Goal: Check status

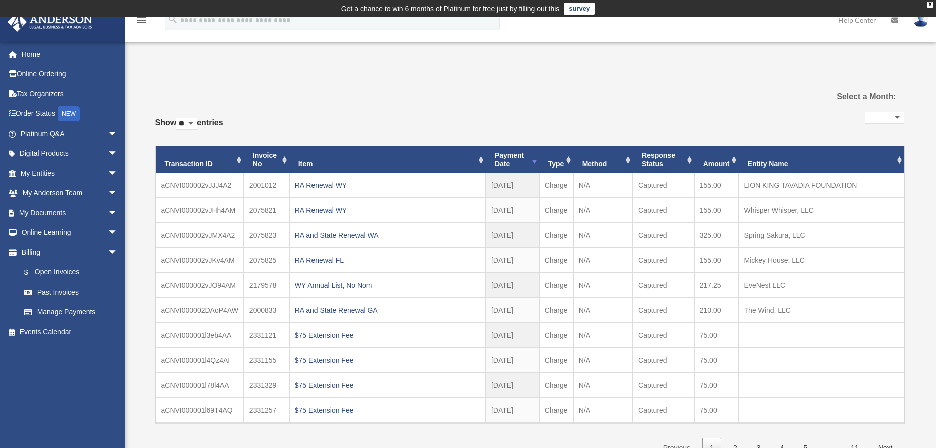
select select
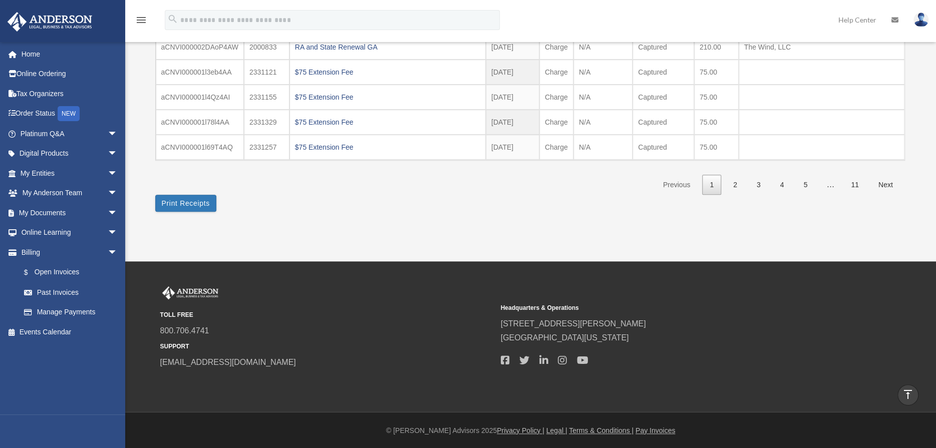
click at [730, 185] on link "2" at bounding box center [734, 185] width 19 height 21
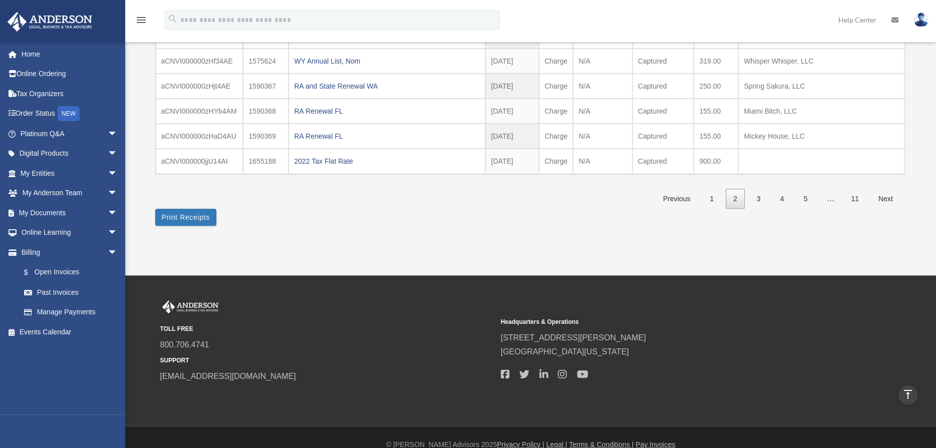
click at [752, 194] on link "3" at bounding box center [758, 199] width 19 height 21
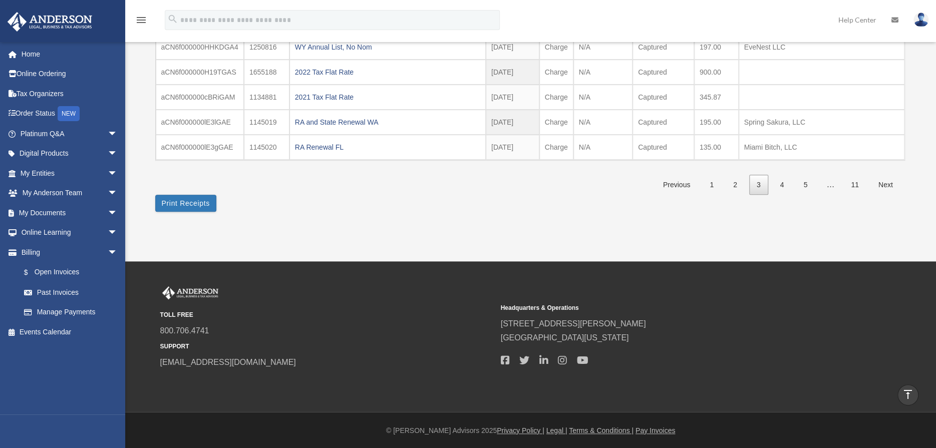
click at [781, 186] on link "4" at bounding box center [781, 185] width 19 height 21
click at [806, 183] on link "5" at bounding box center [804, 185] width 19 height 21
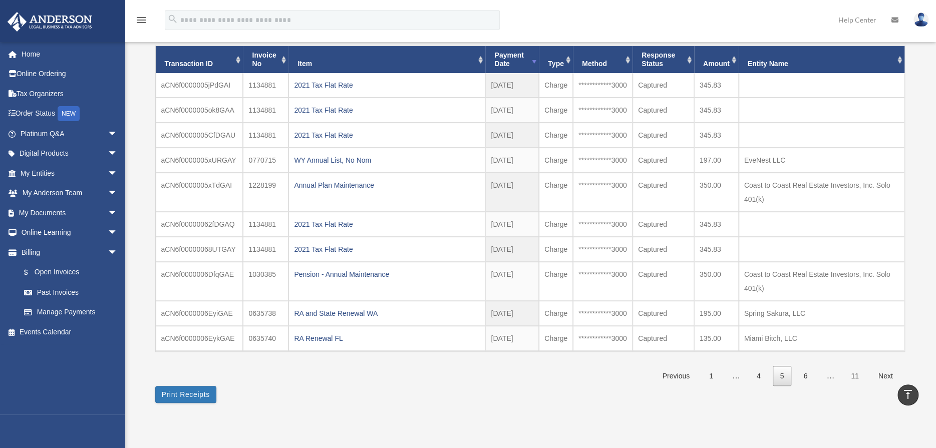
scroll to position [90, 0]
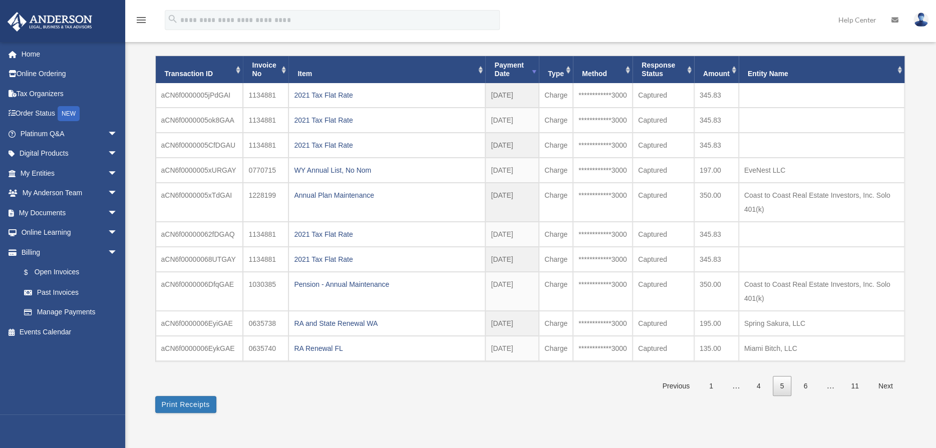
click at [807, 383] on link "6" at bounding box center [804, 386] width 19 height 21
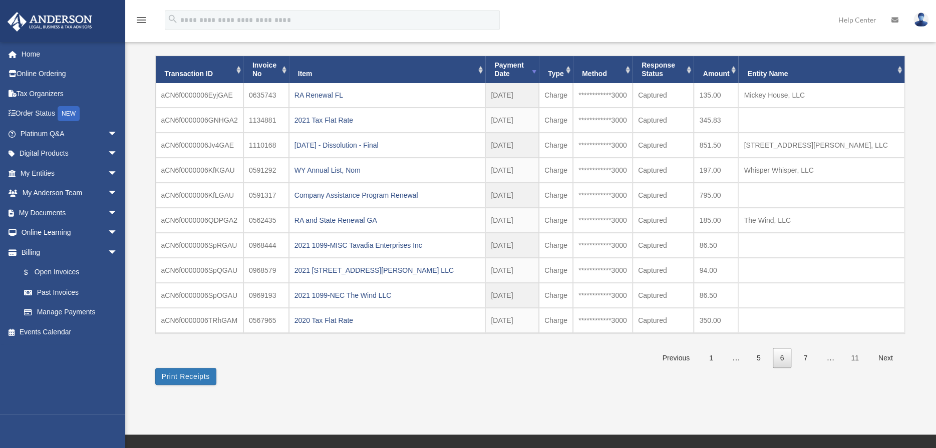
click at [809, 357] on link "7" at bounding box center [804, 358] width 19 height 21
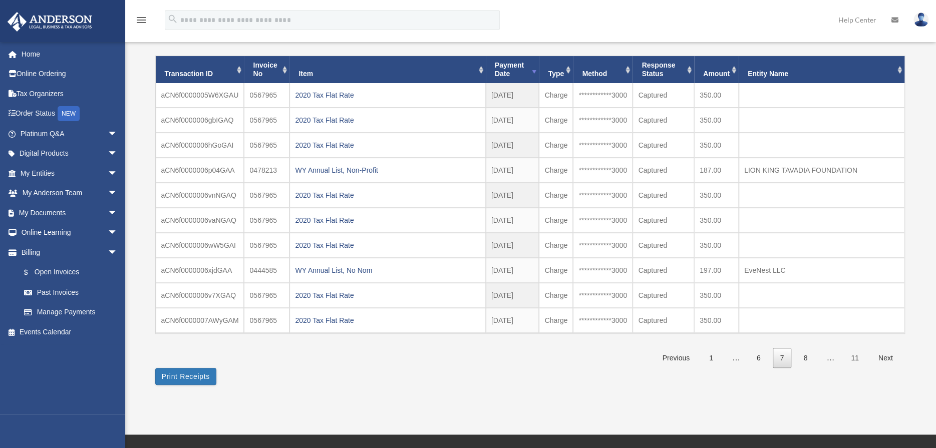
click at [806, 357] on link "8" at bounding box center [804, 358] width 19 height 21
click at [804, 357] on link "9" at bounding box center [801, 358] width 19 height 21
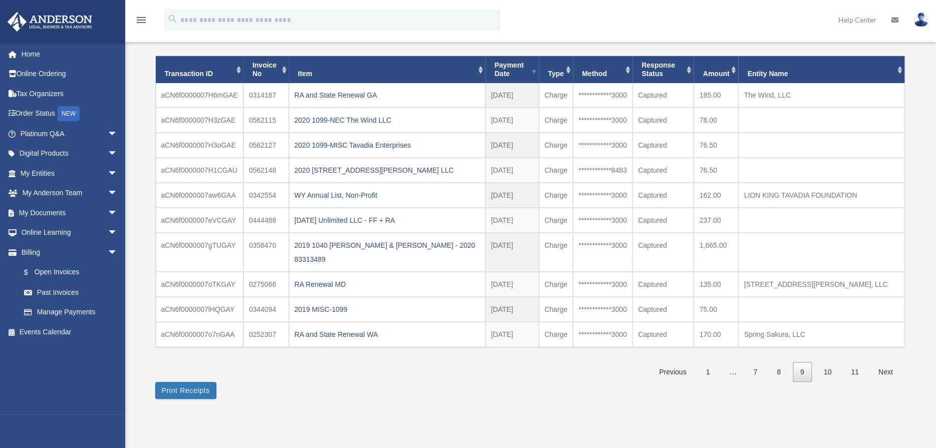
click at [852, 369] on link "11" at bounding box center [854, 372] width 23 height 21
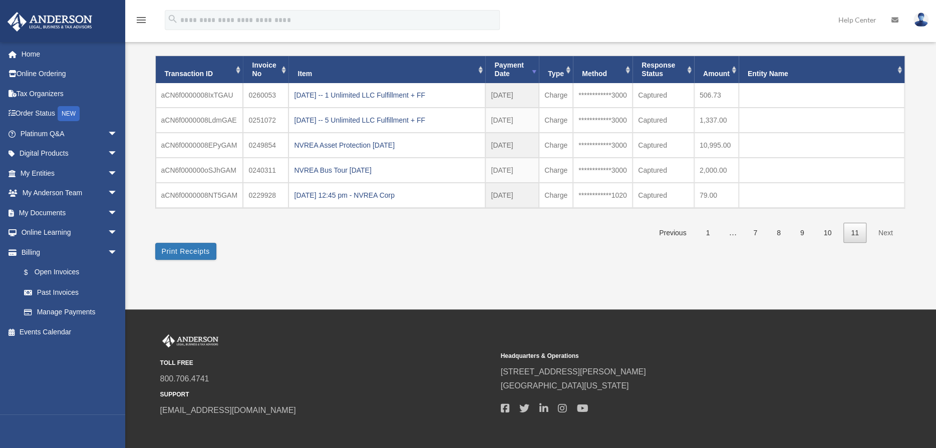
click at [665, 237] on link "Previous" at bounding box center [672, 233] width 42 height 21
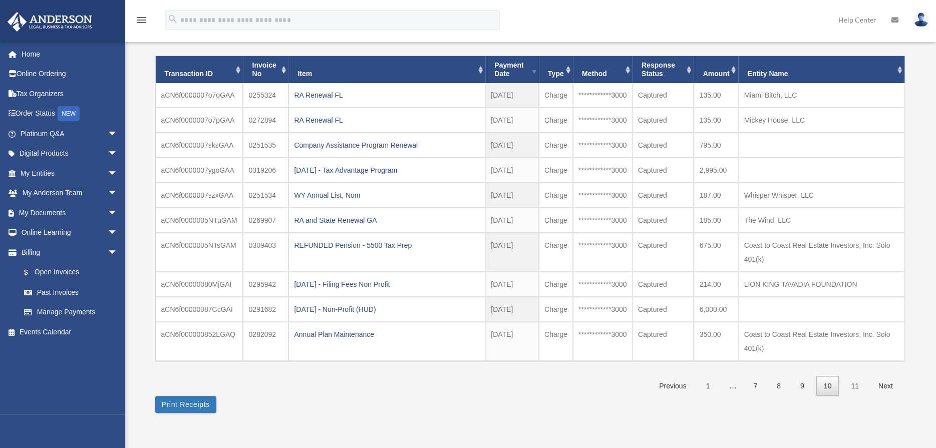
click at [710, 384] on link "1" at bounding box center [707, 386] width 19 height 21
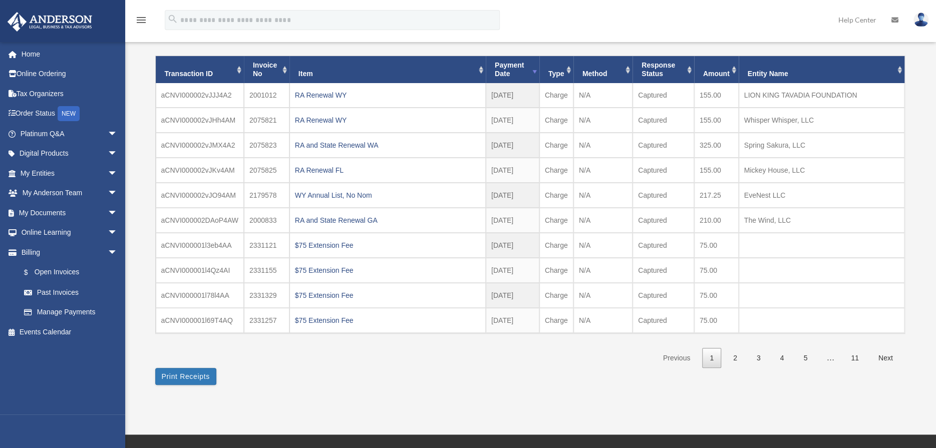
click at [733, 357] on link "2" at bounding box center [734, 358] width 19 height 21
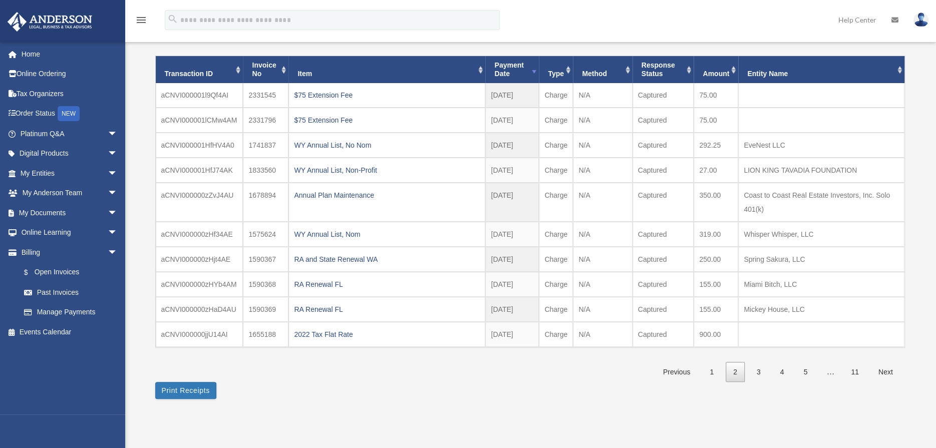
click at [714, 373] on link "1" at bounding box center [711, 372] width 19 height 21
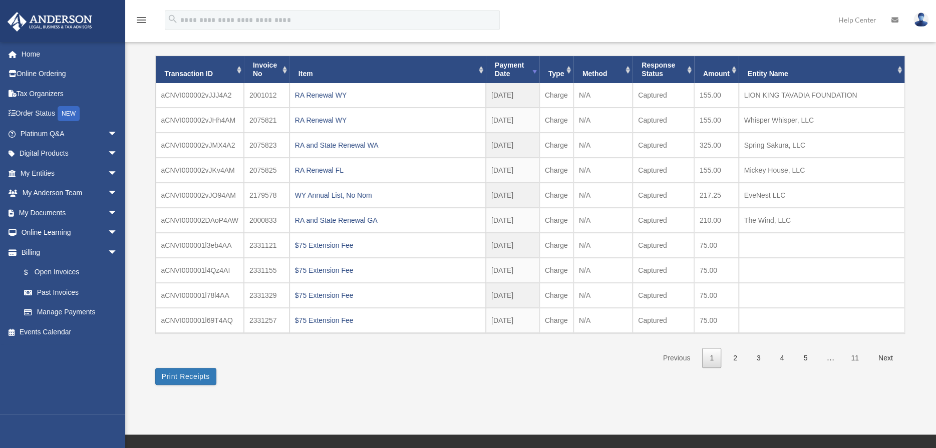
click at [754, 360] on link "3" at bounding box center [758, 358] width 19 height 21
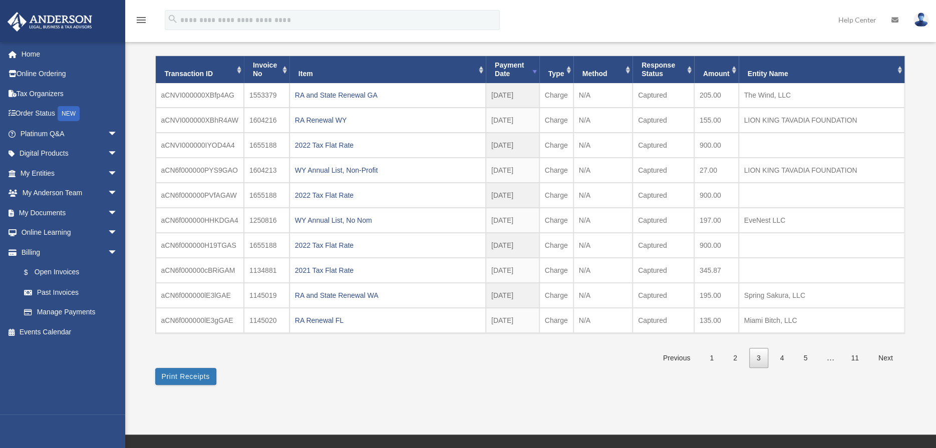
click at [28, 257] on link "Billing arrow_drop_down" at bounding box center [70, 252] width 126 height 20
click at [29, 253] on link "Billing arrow_drop_down" at bounding box center [70, 252] width 126 height 20
